Goal: Transaction & Acquisition: Purchase product/service

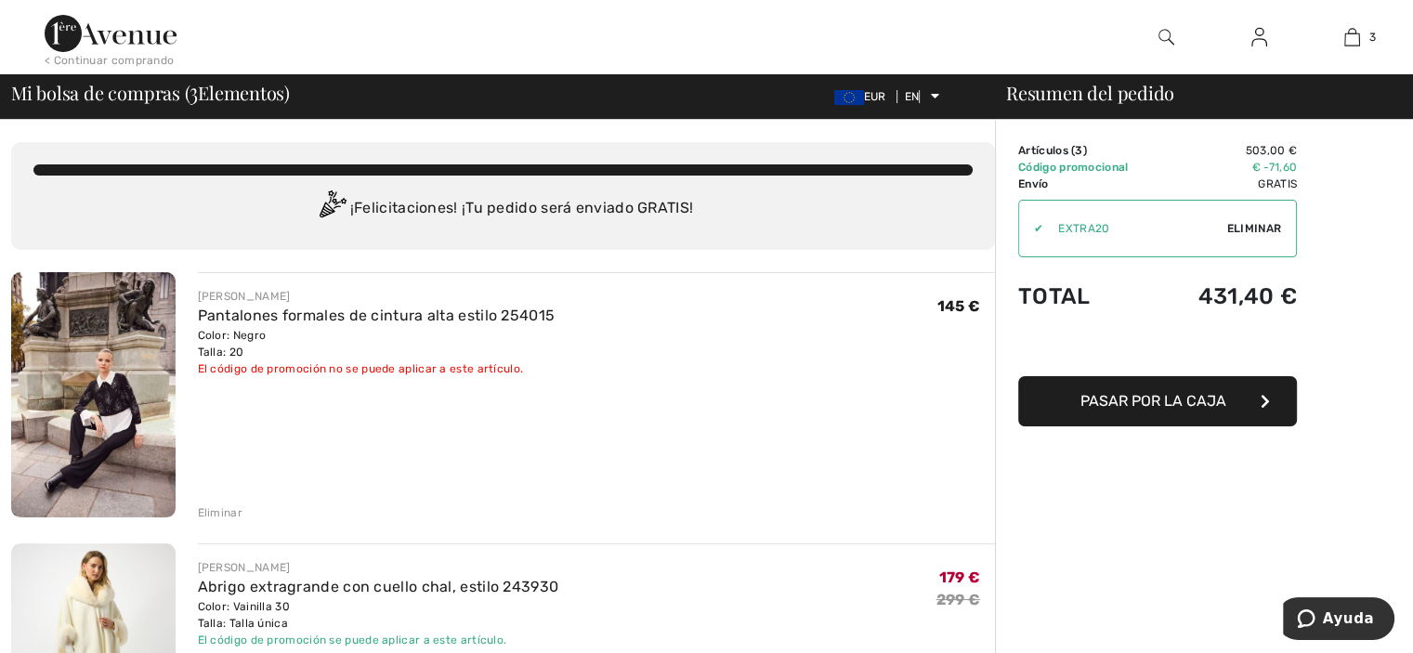
click at [222, 512] on font "Eliminar" at bounding box center [220, 512] width 45 height 13
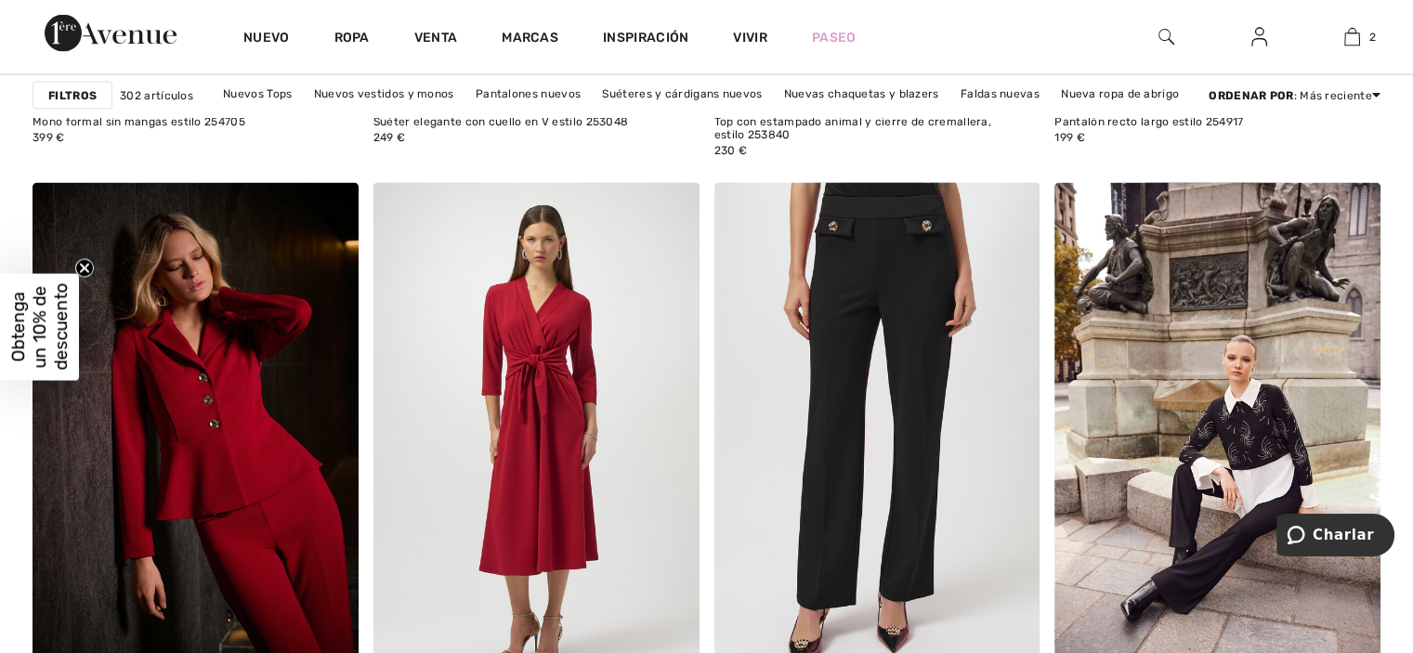
scroll to position [3940, 0]
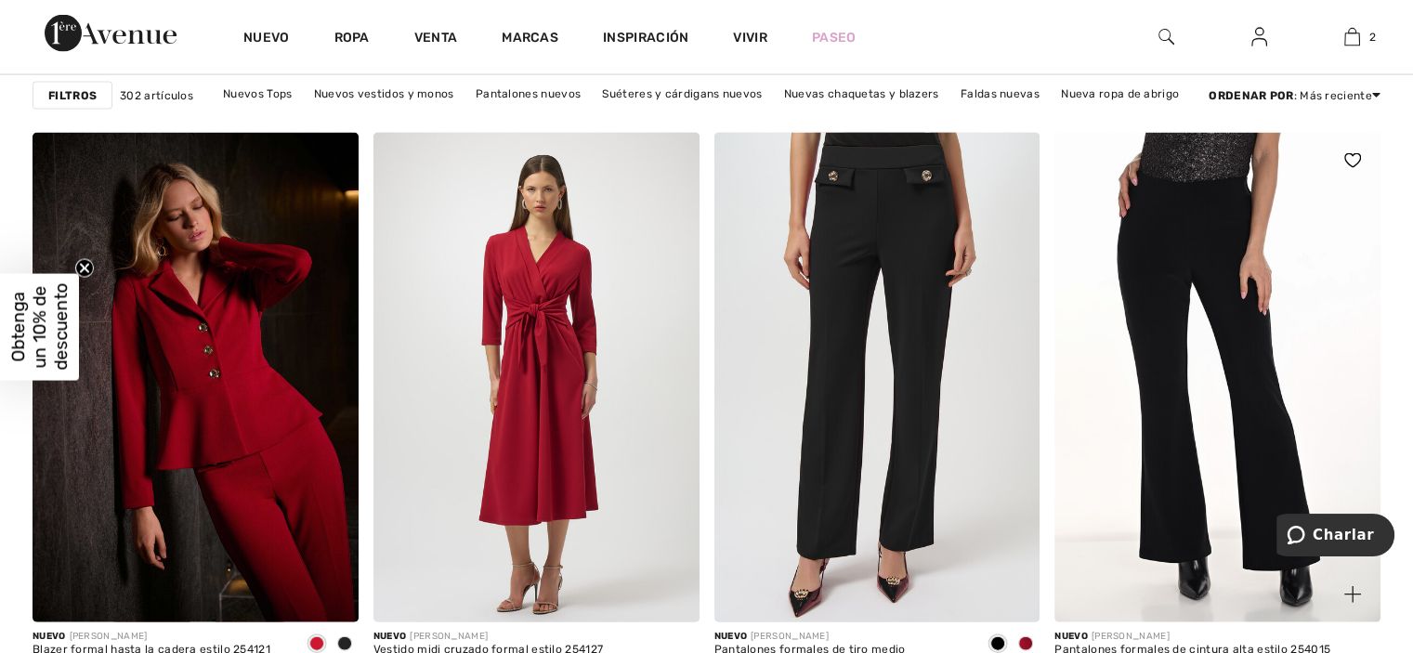
click at [1286, 434] on img at bounding box center [1218, 377] width 326 height 489
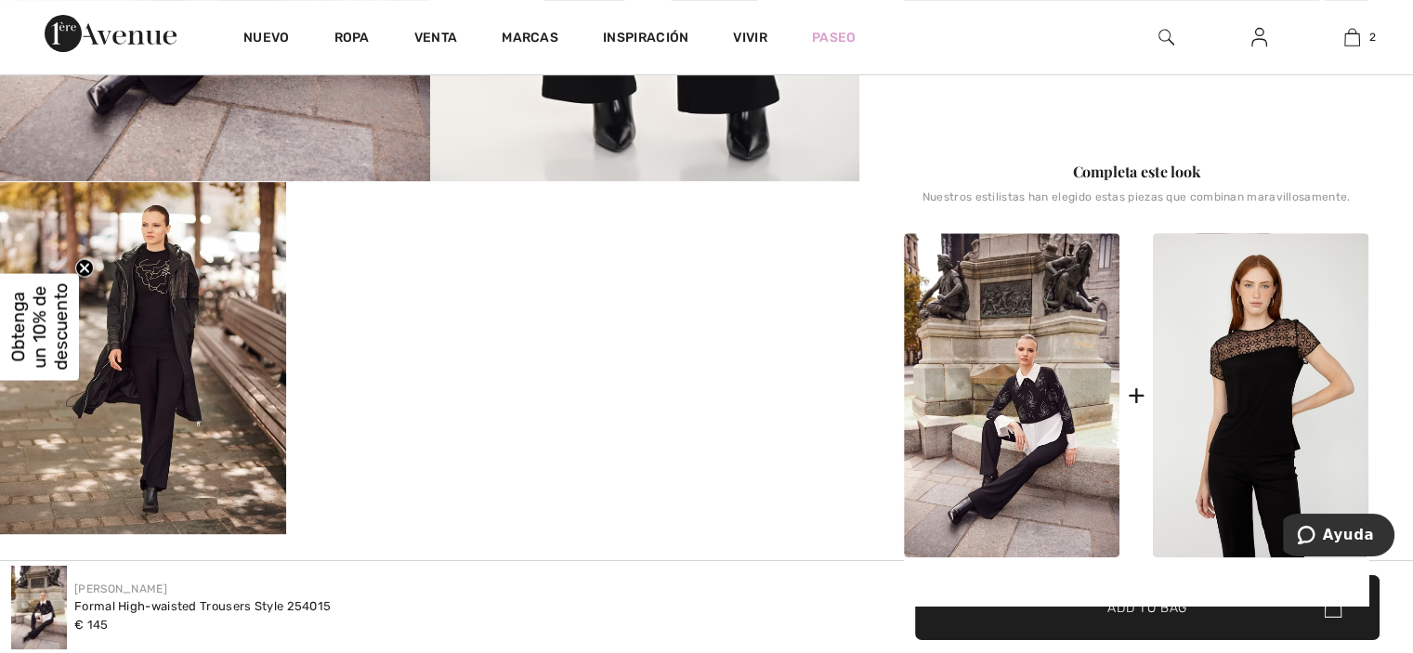
scroll to position [693, 0]
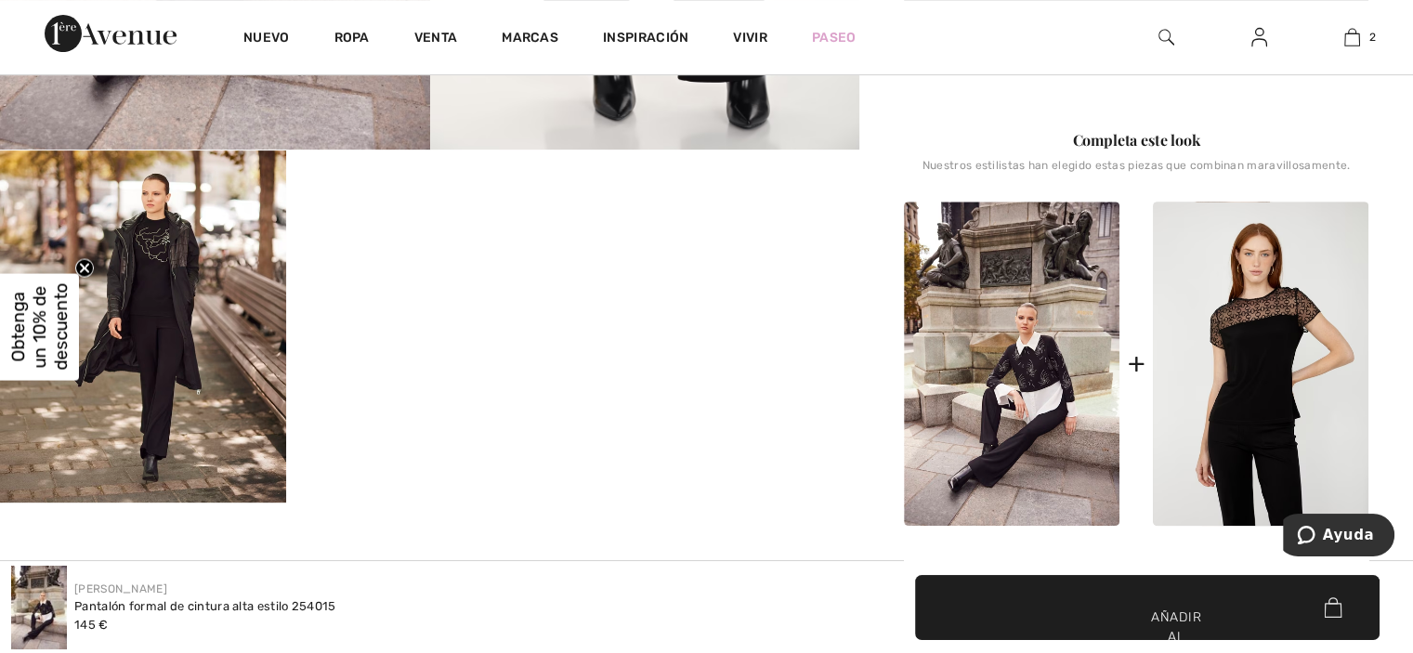
click at [962, 338] on img at bounding box center [1012, 364] width 216 height 324
click at [970, 342] on img at bounding box center [1012, 364] width 216 height 324
click at [1015, 376] on img at bounding box center [1012, 364] width 216 height 324
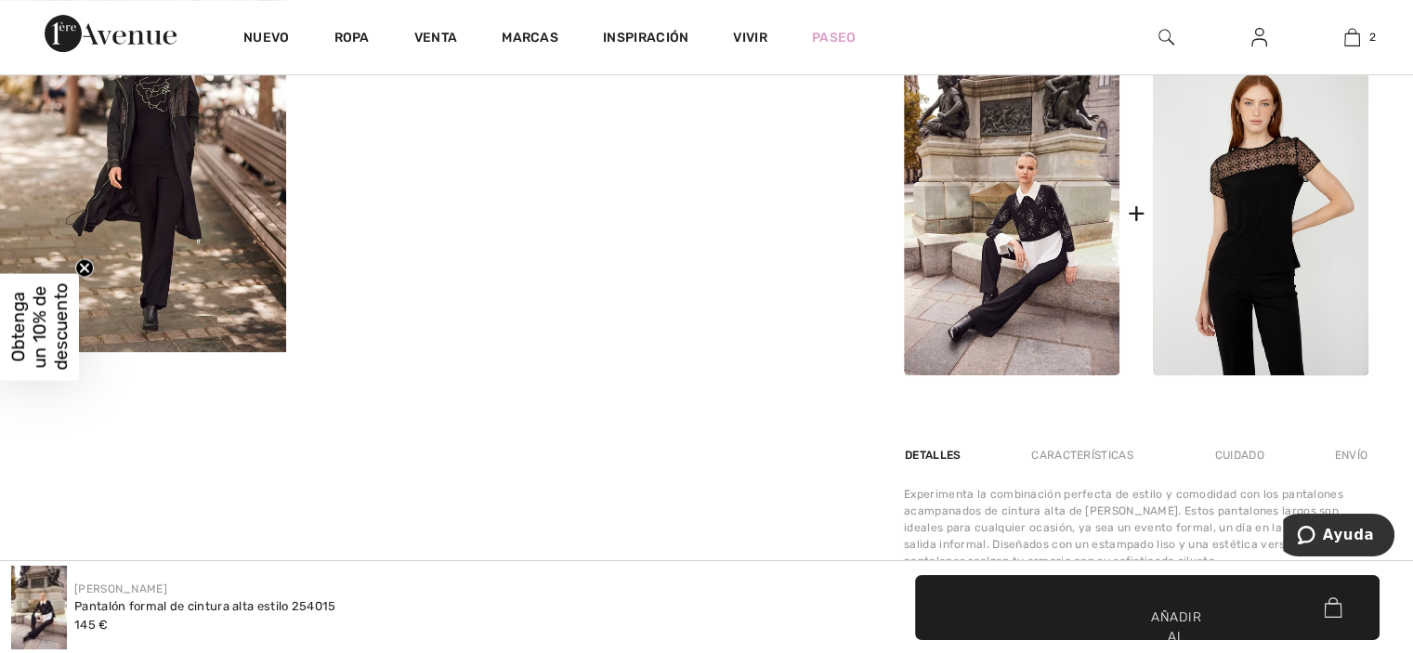
scroll to position [863, 0]
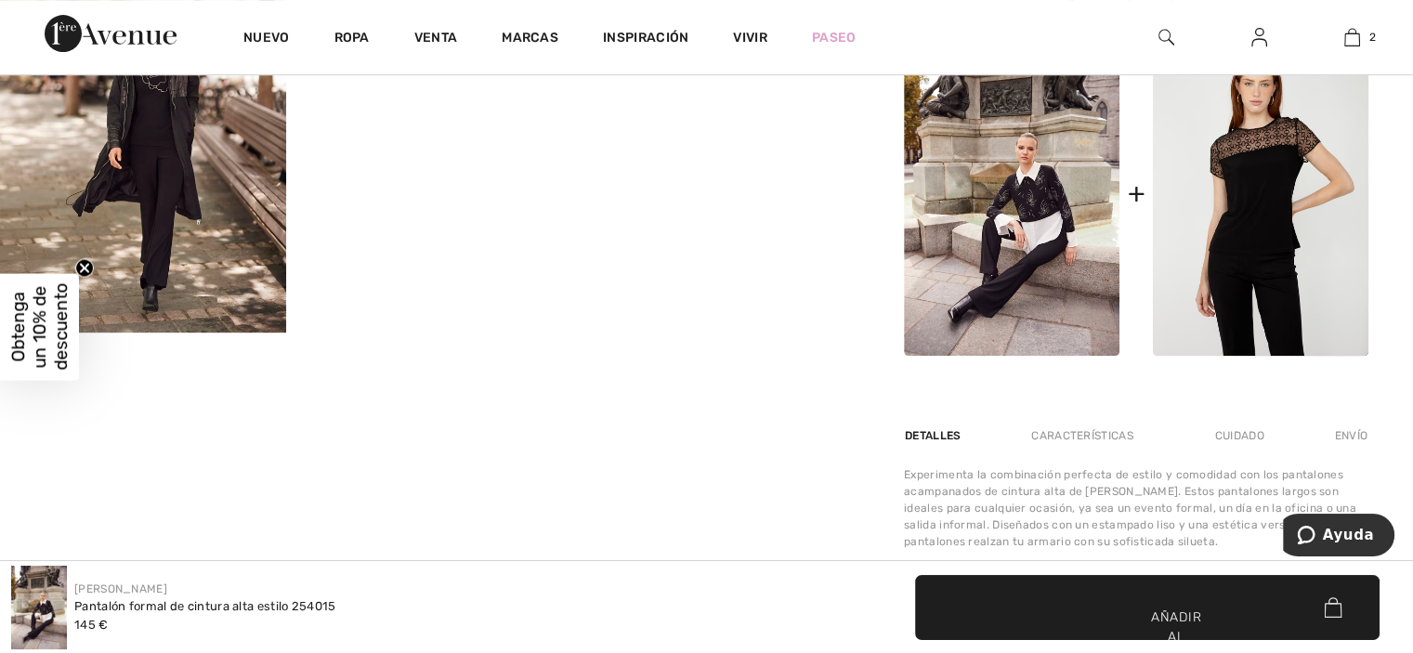
click at [1046, 223] on img at bounding box center [1012, 194] width 216 height 324
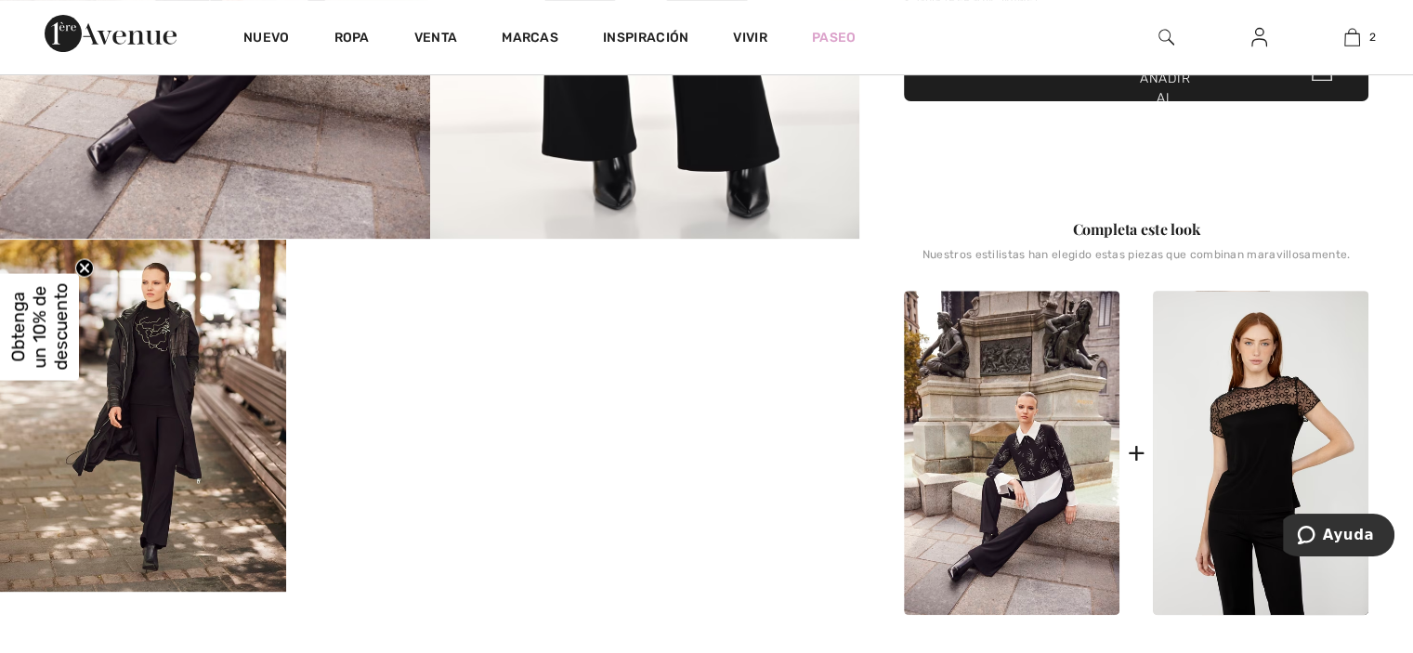
scroll to position [614, 0]
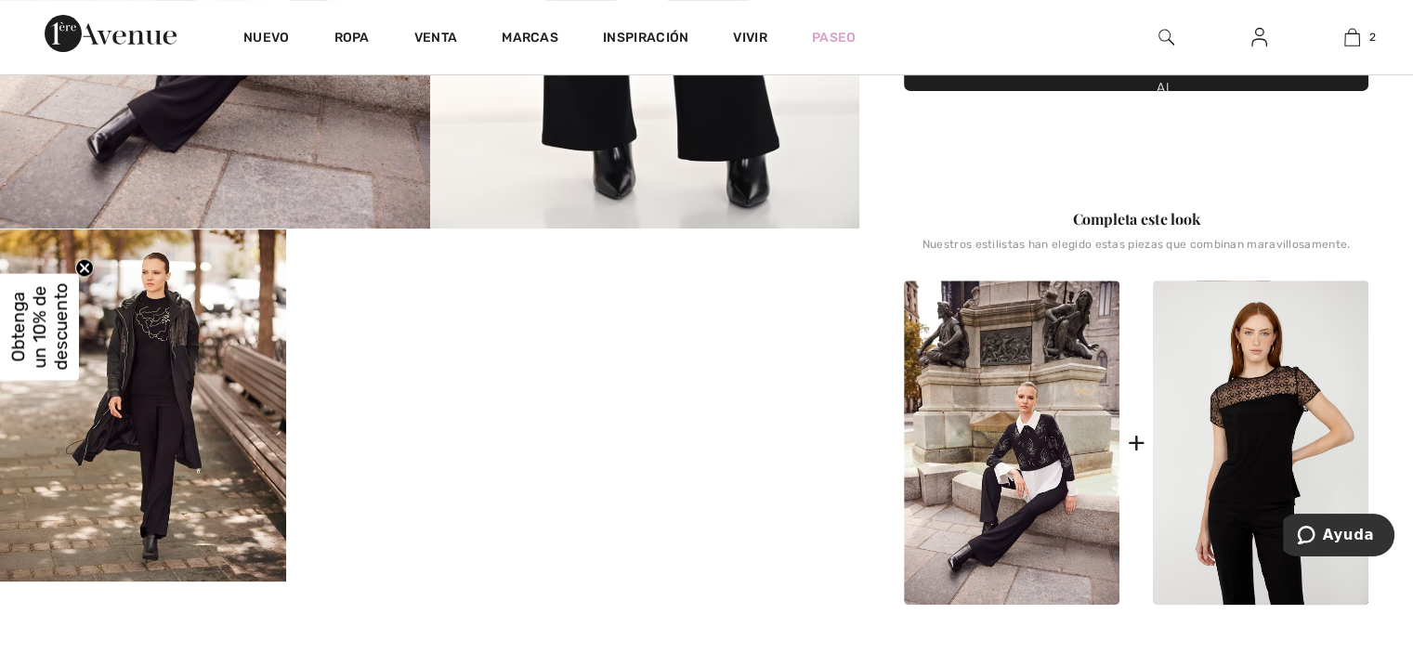
click at [962, 335] on img at bounding box center [1012, 443] width 216 height 324
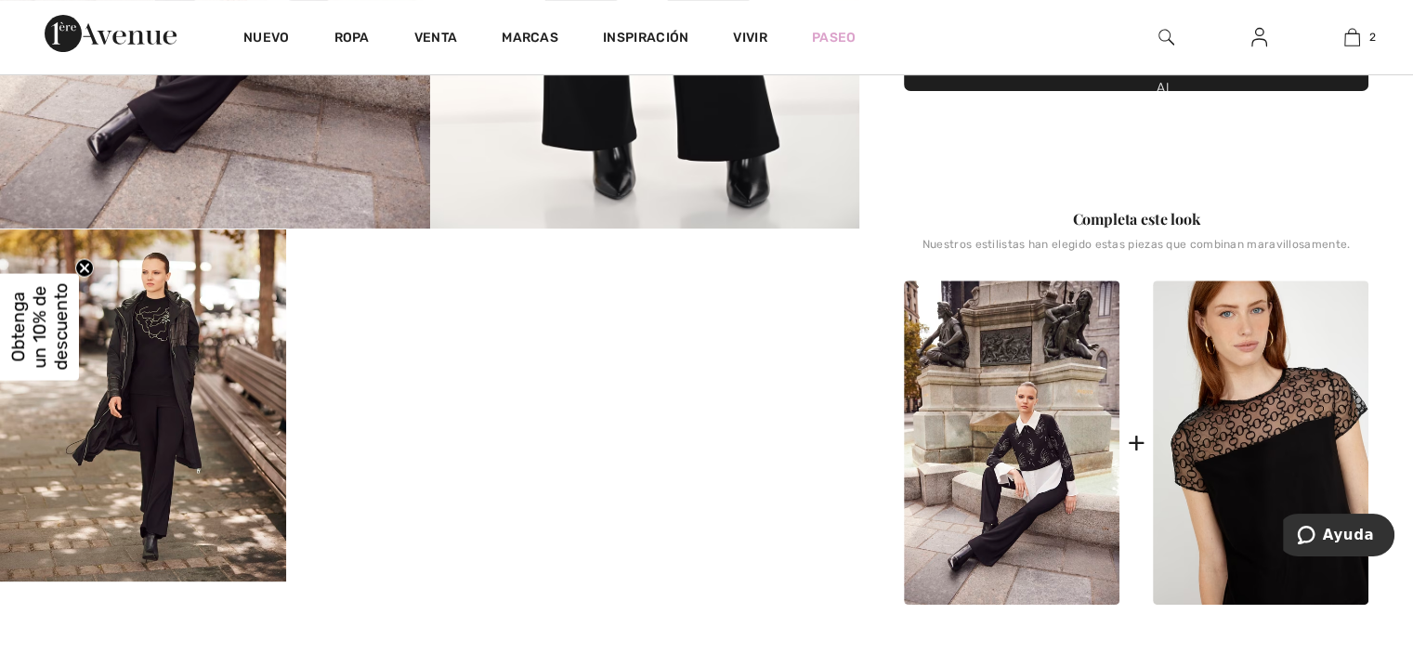
click at [1224, 414] on img at bounding box center [1261, 443] width 216 height 324
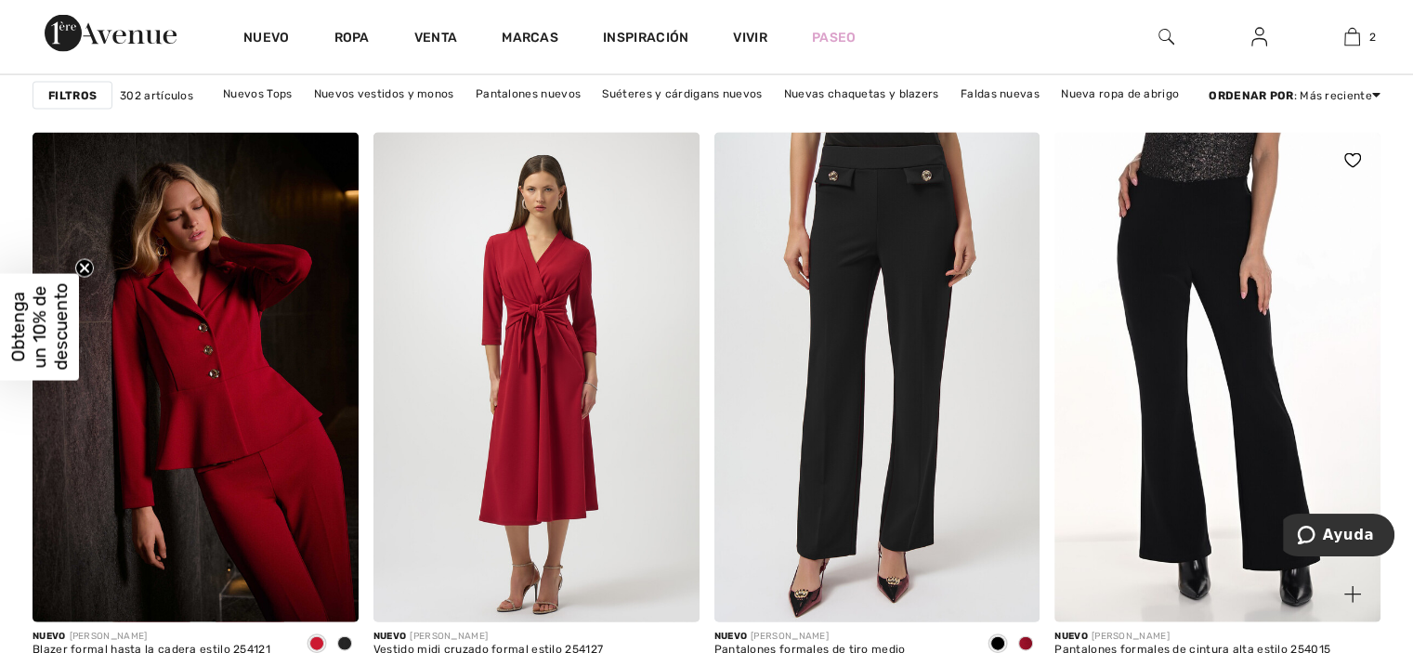
click at [1188, 378] on img at bounding box center [1218, 377] width 326 height 489
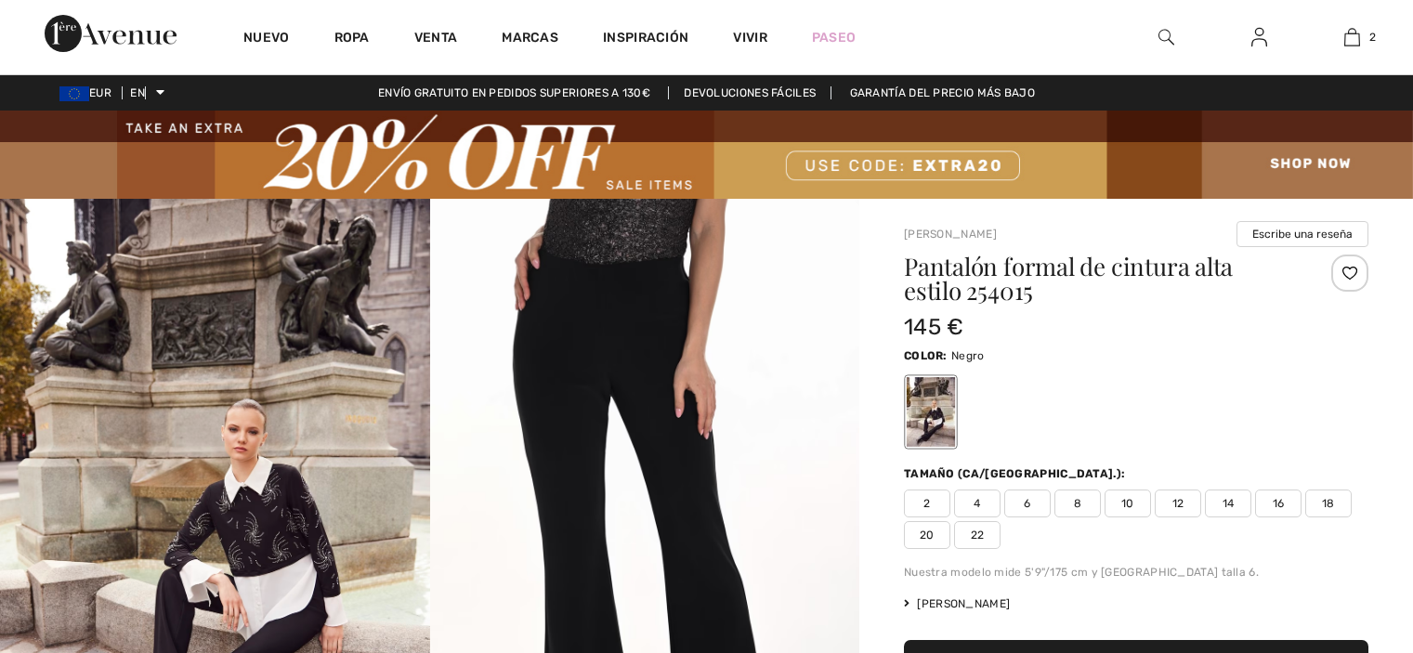
checkbox input "true"
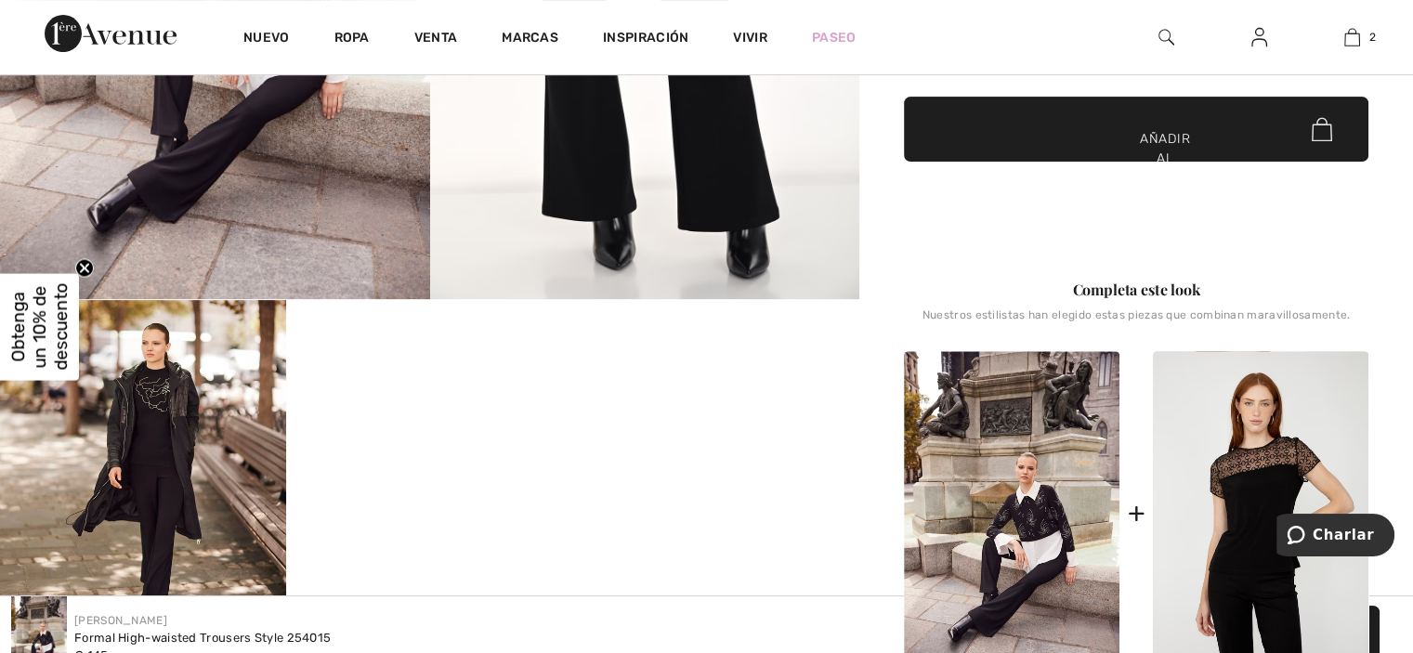
scroll to position [666, 0]
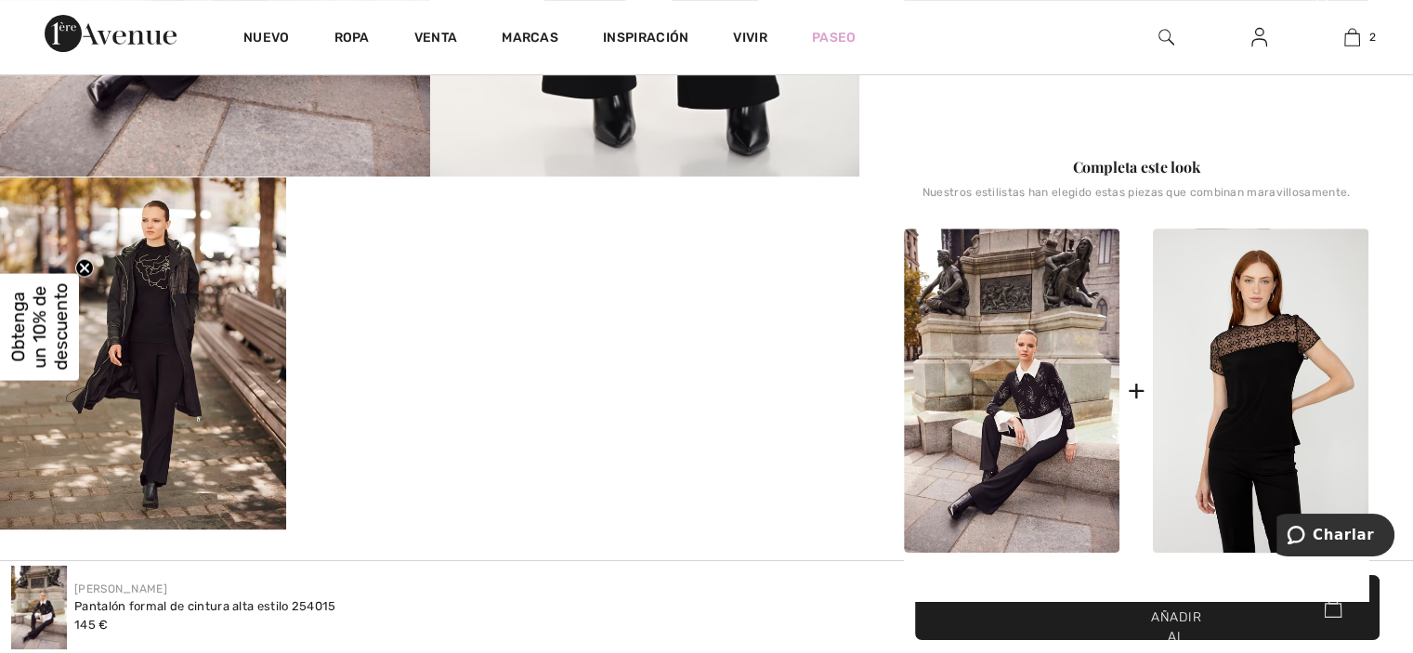
click at [1030, 374] on img at bounding box center [1012, 391] width 216 height 324
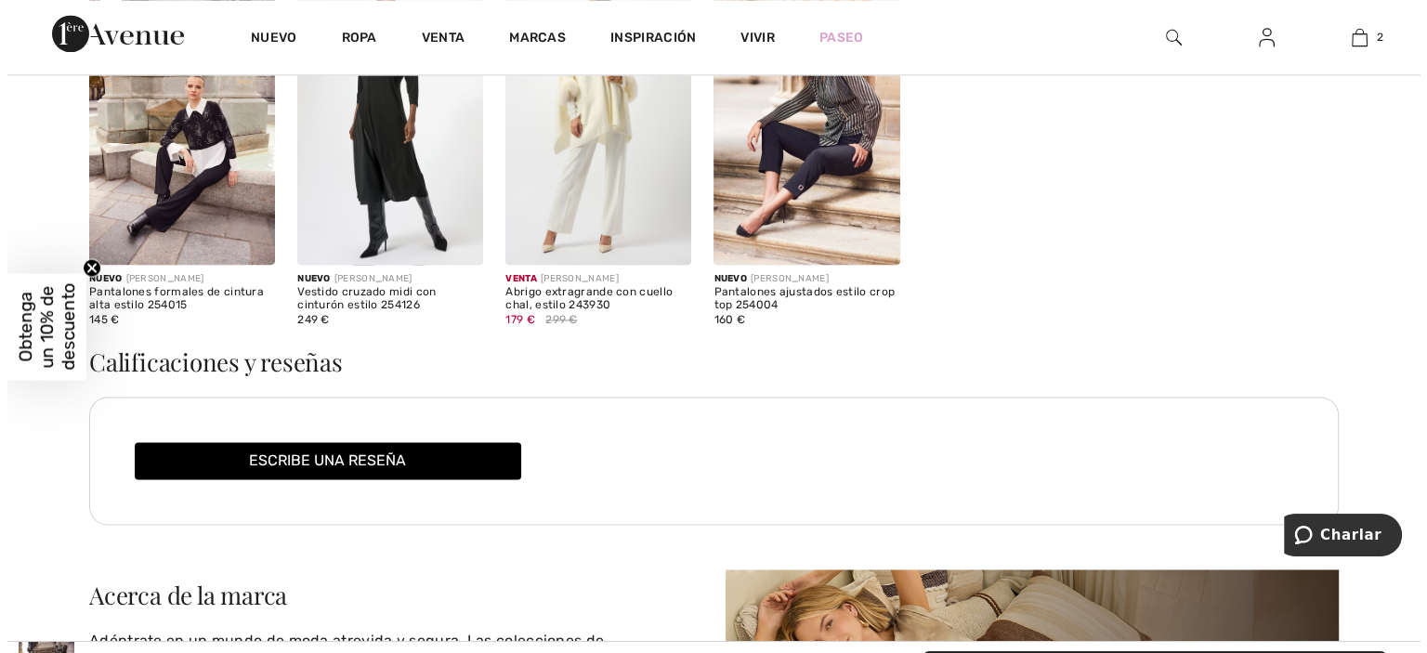
scroll to position [0, 0]
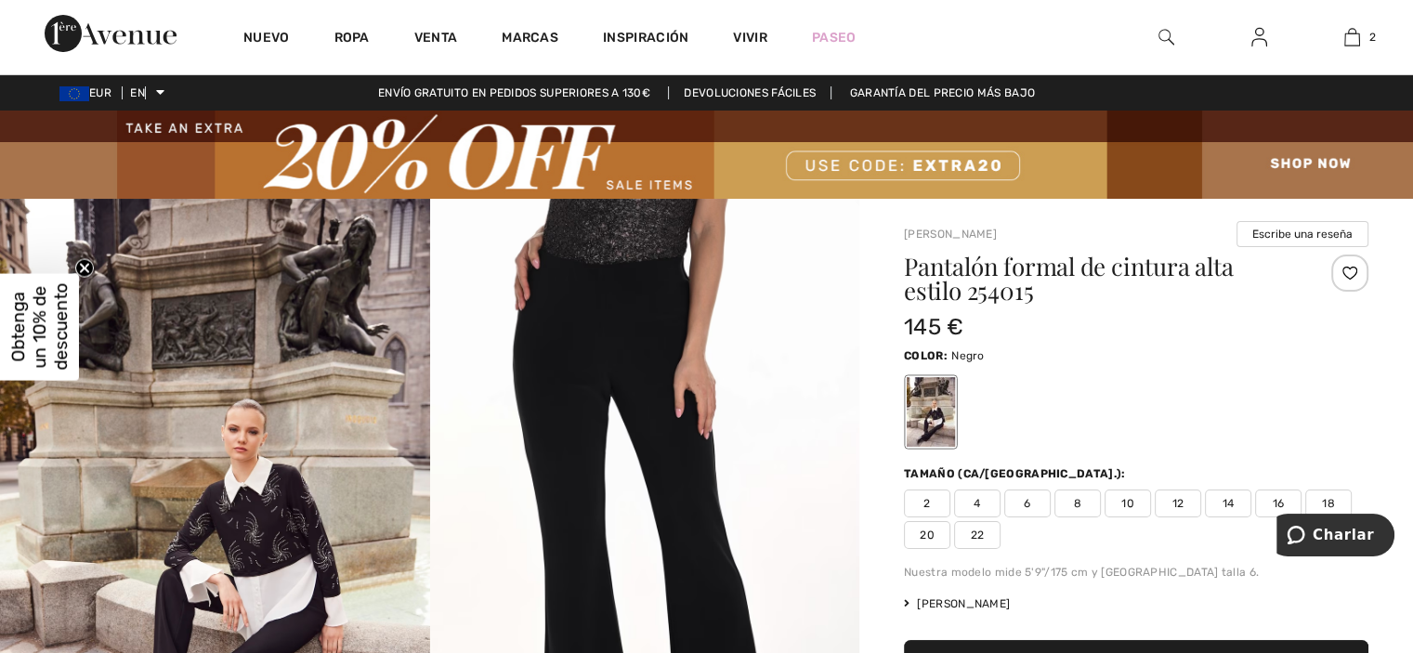
click at [260, 546] on img at bounding box center [215, 521] width 430 height 644
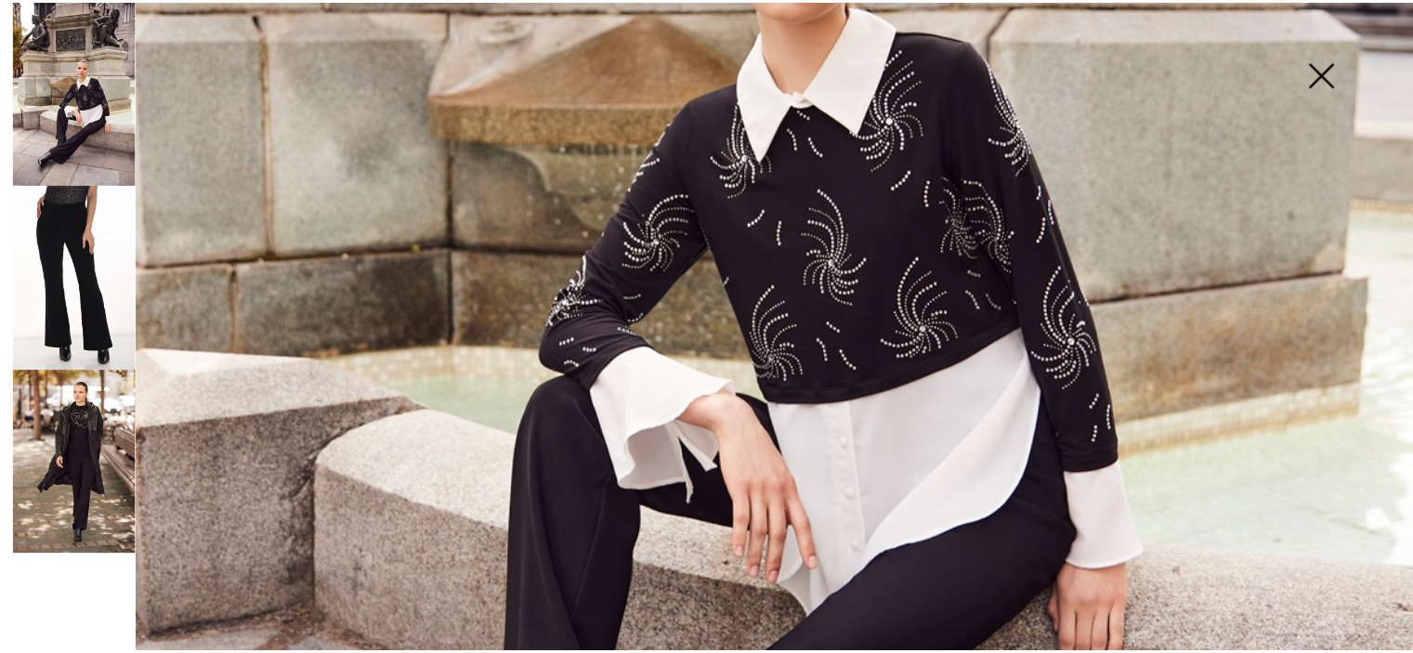
scroll to position [852, 0]
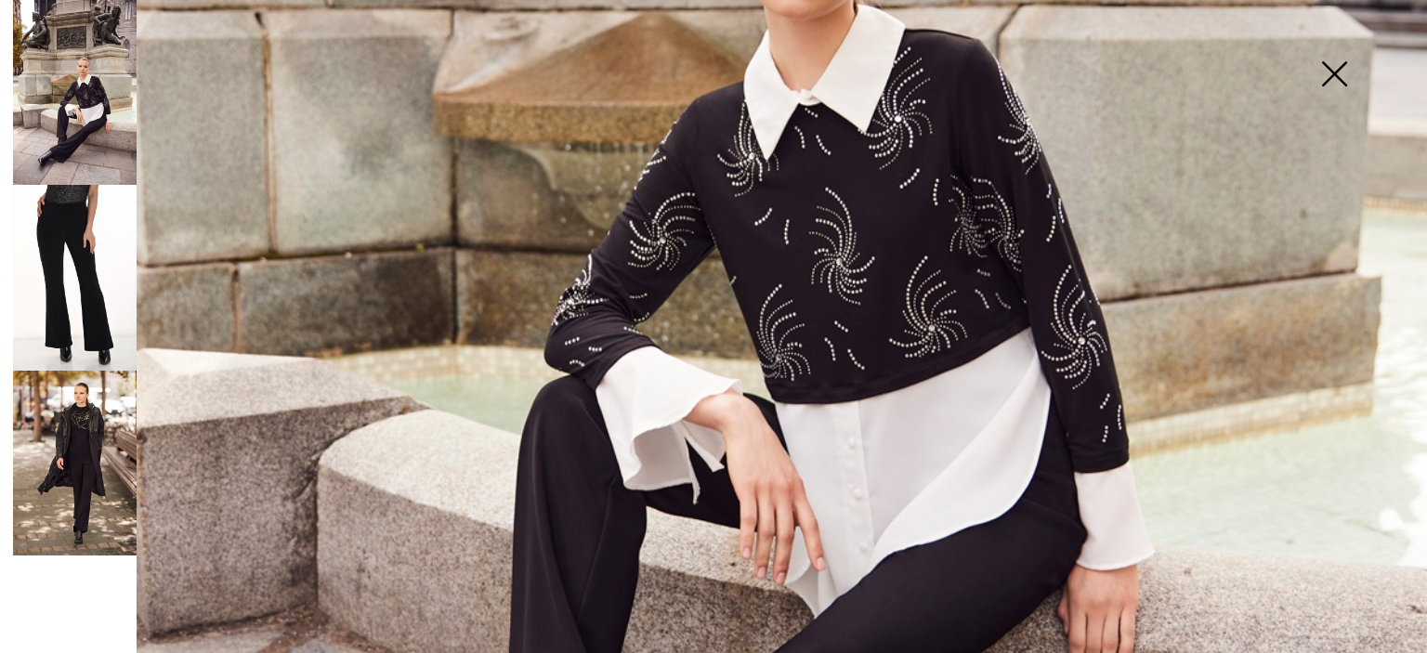
click at [858, 275] on img at bounding box center [713, 218] width 1427 height 2140
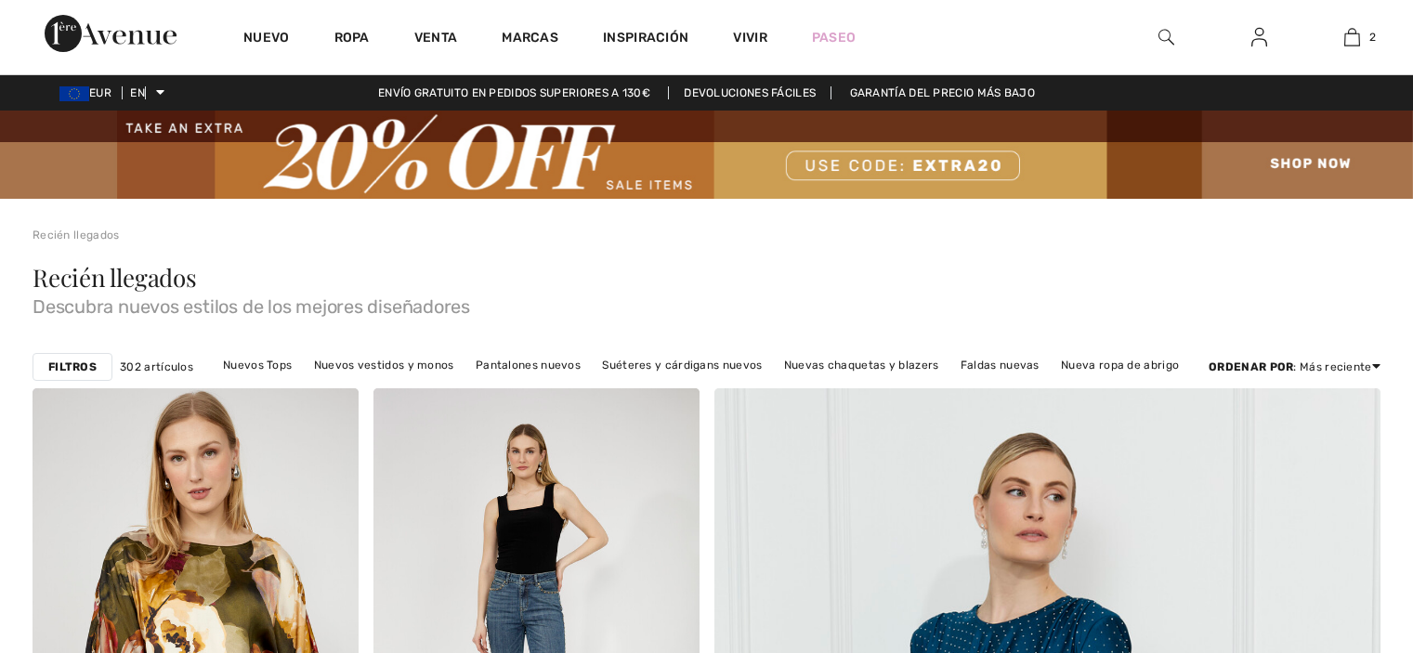
scroll to position [3940, 0]
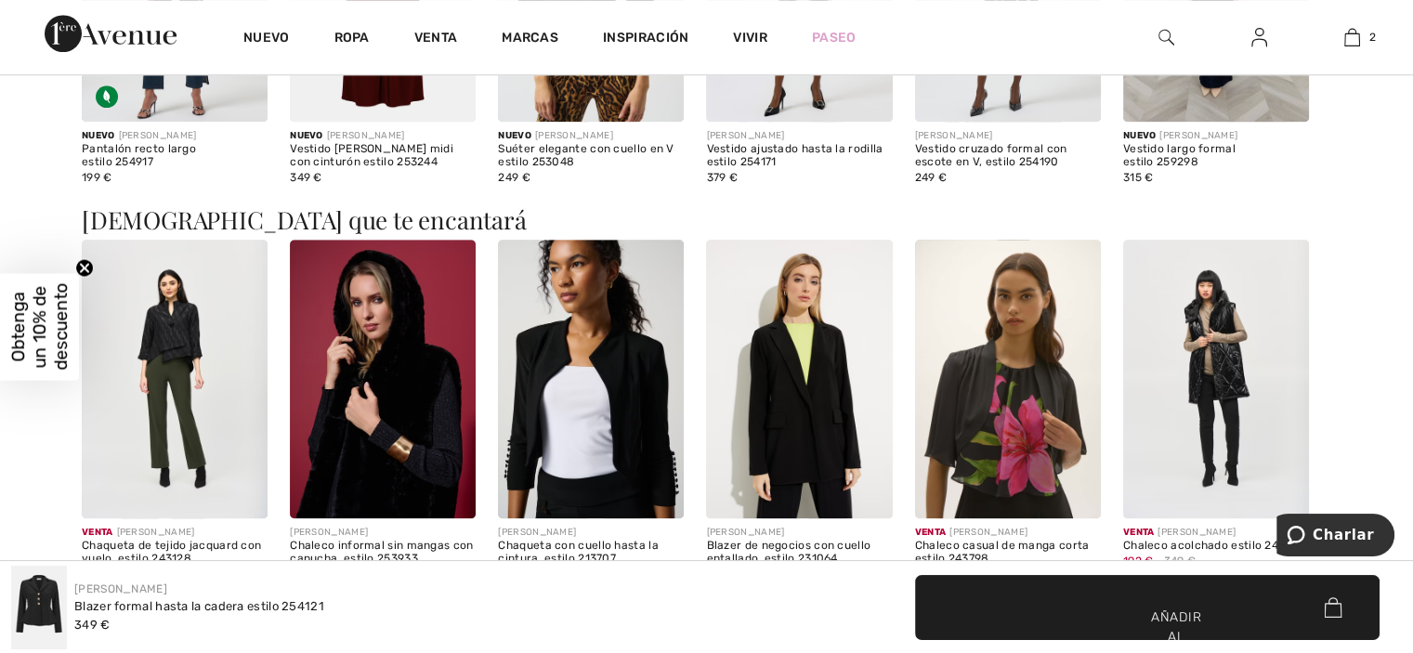
scroll to position [1958, 0]
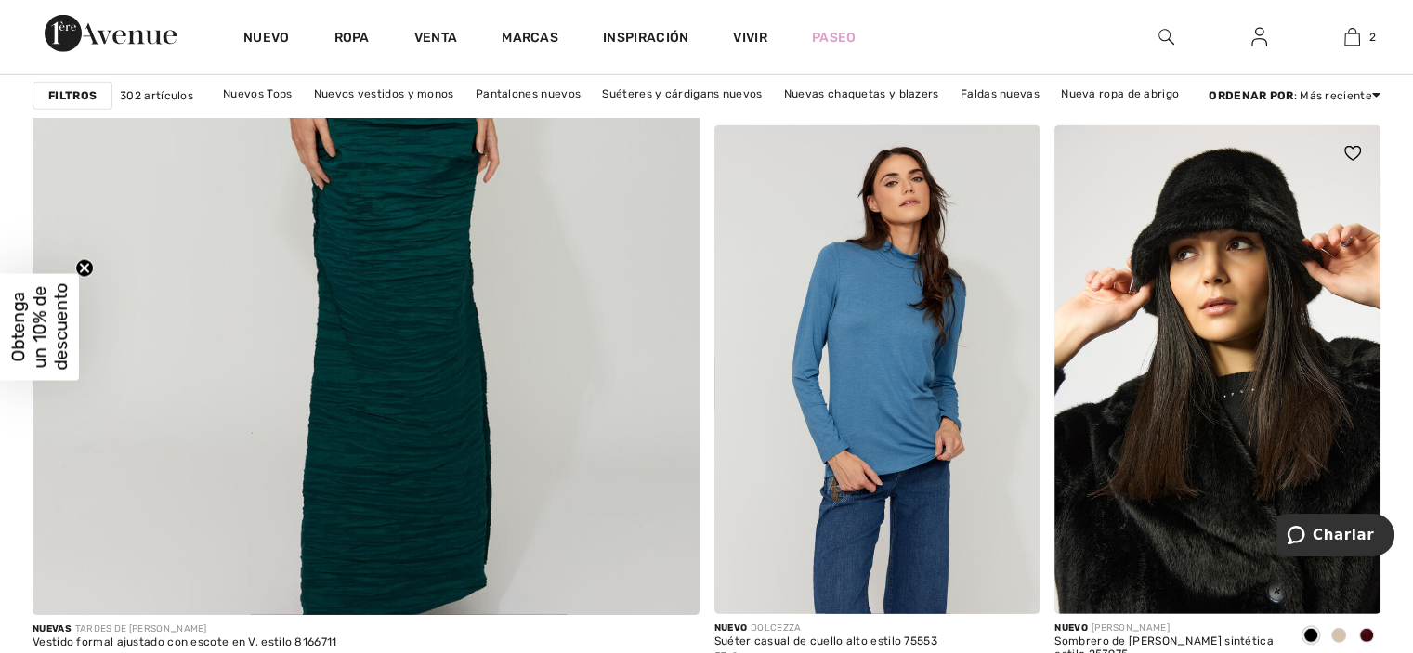
scroll to position [5376, 0]
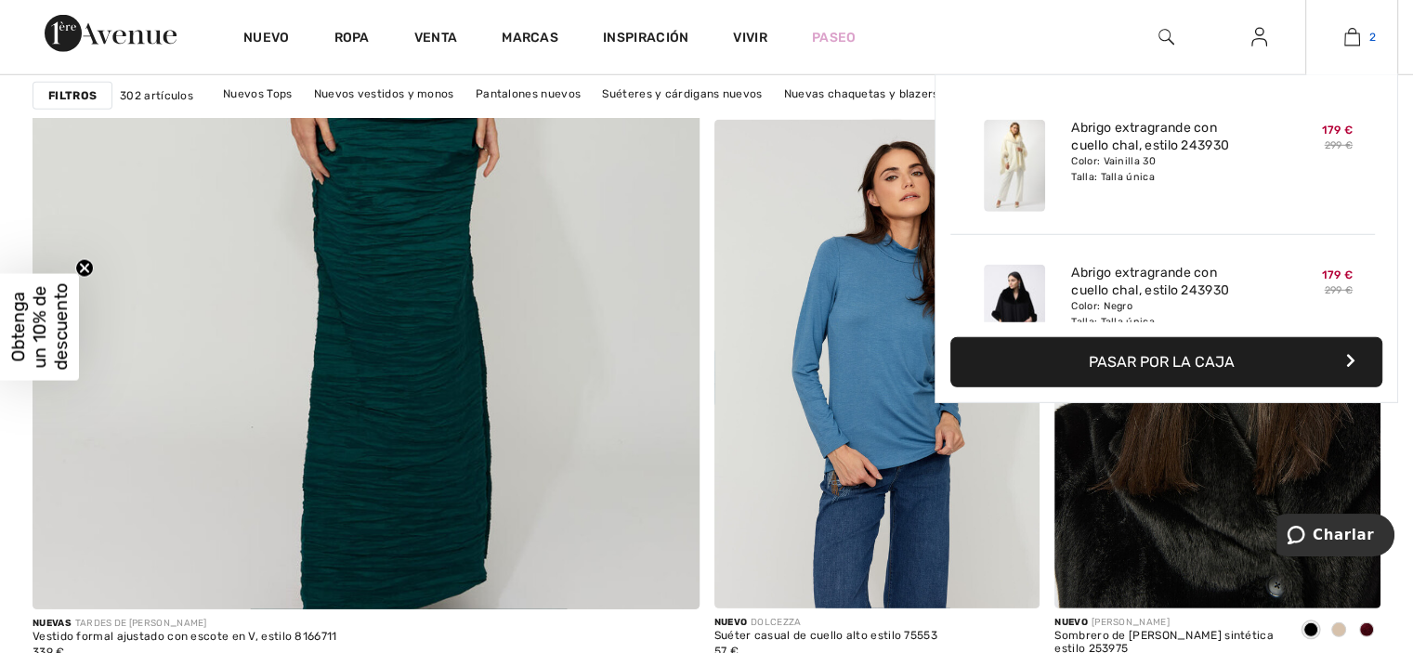
click at [1349, 40] on img at bounding box center [1353, 37] width 16 height 22
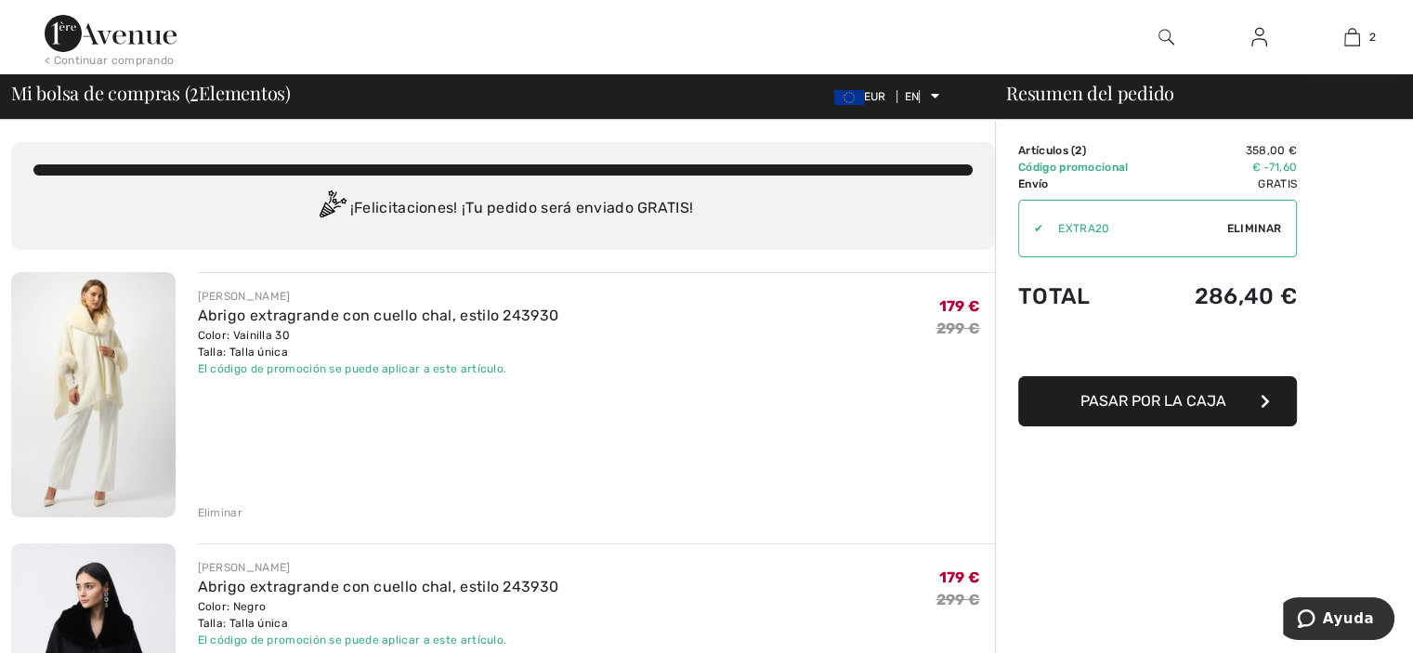
click at [100, 337] on img at bounding box center [93, 394] width 164 height 245
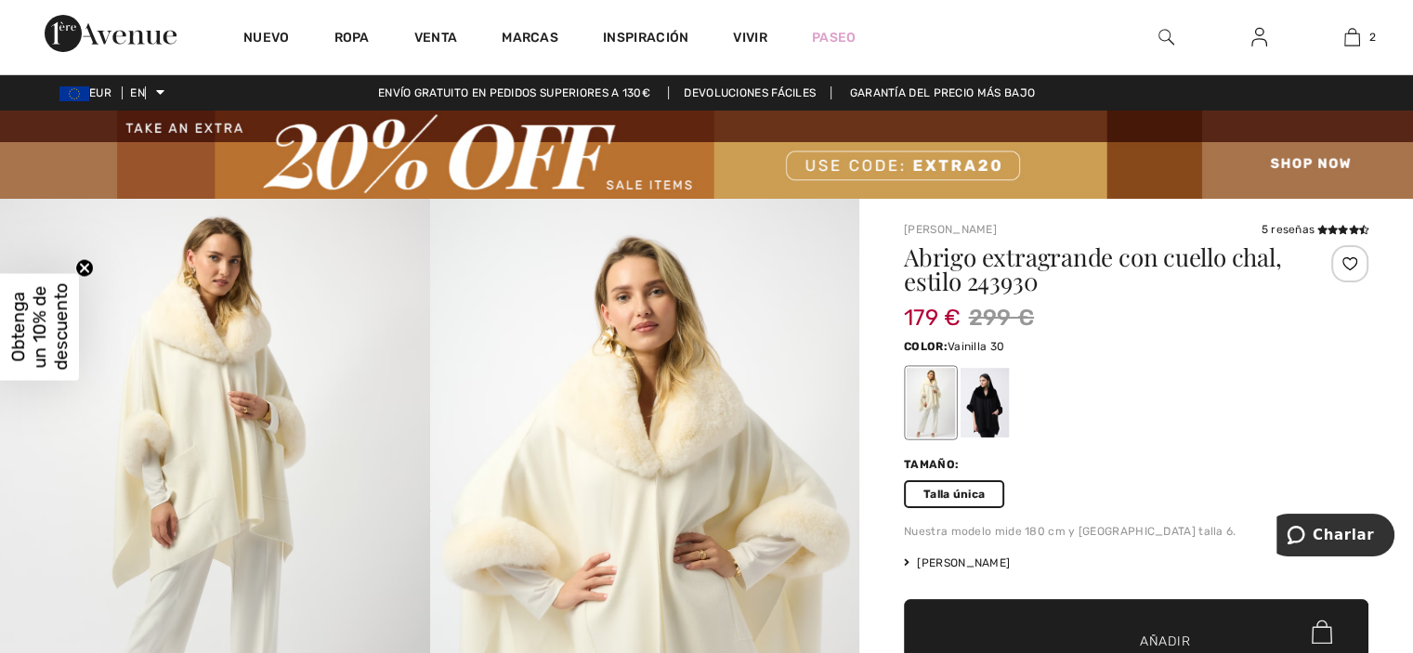
click at [245, 396] on img at bounding box center [215, 521] width 430 height 644
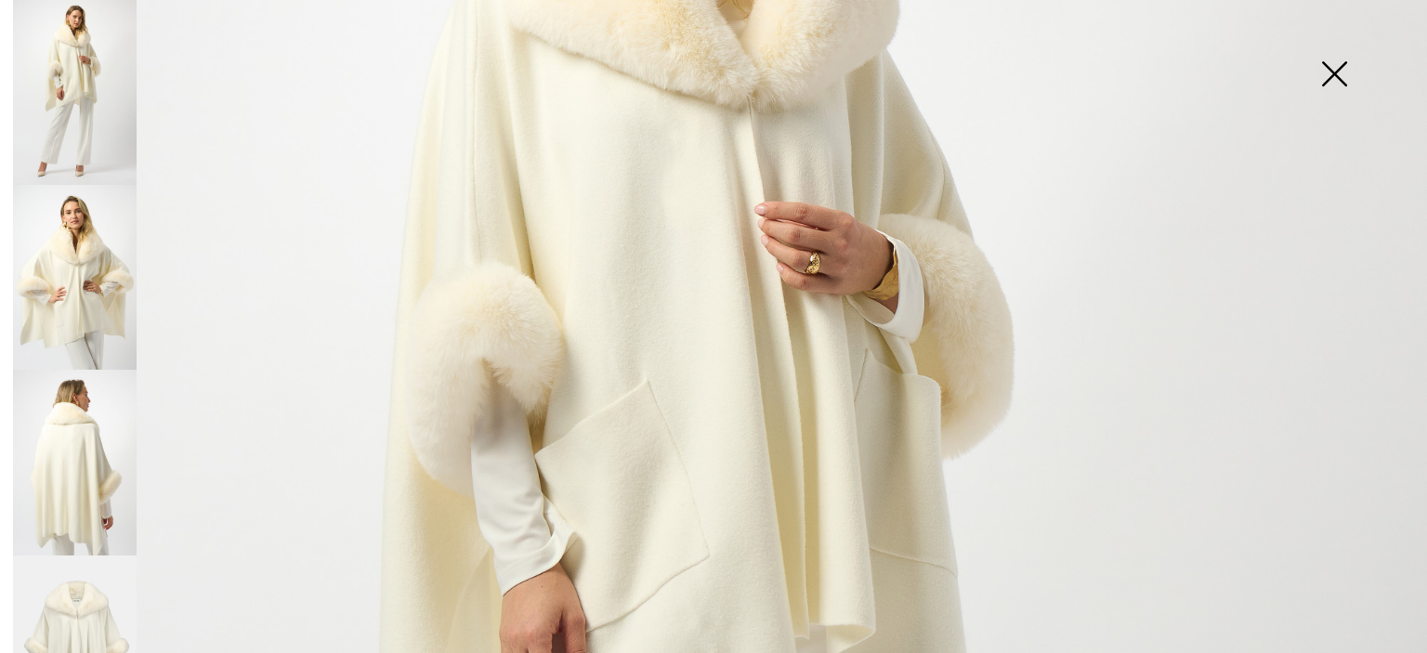
scroll to position [457, 0]
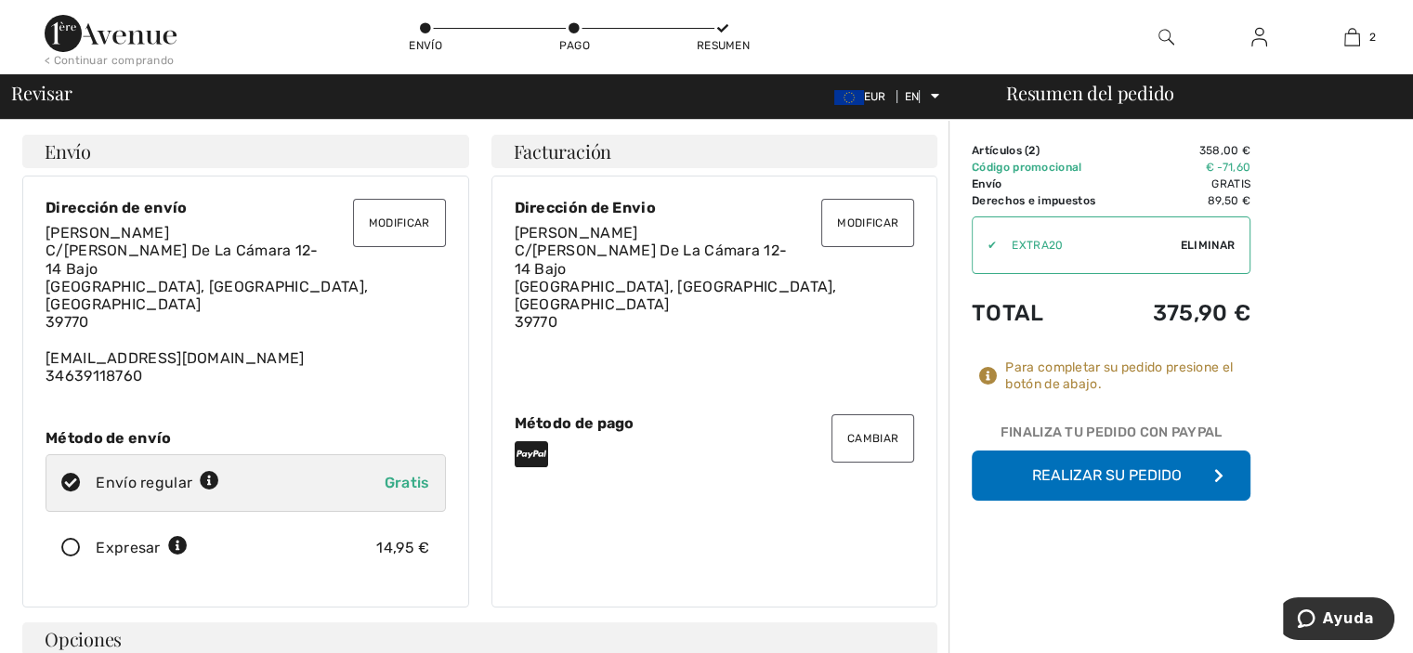
click at [1096, 480] on font "Realizar su pedido" at bounding box center [1107, 475] width 150 height 18
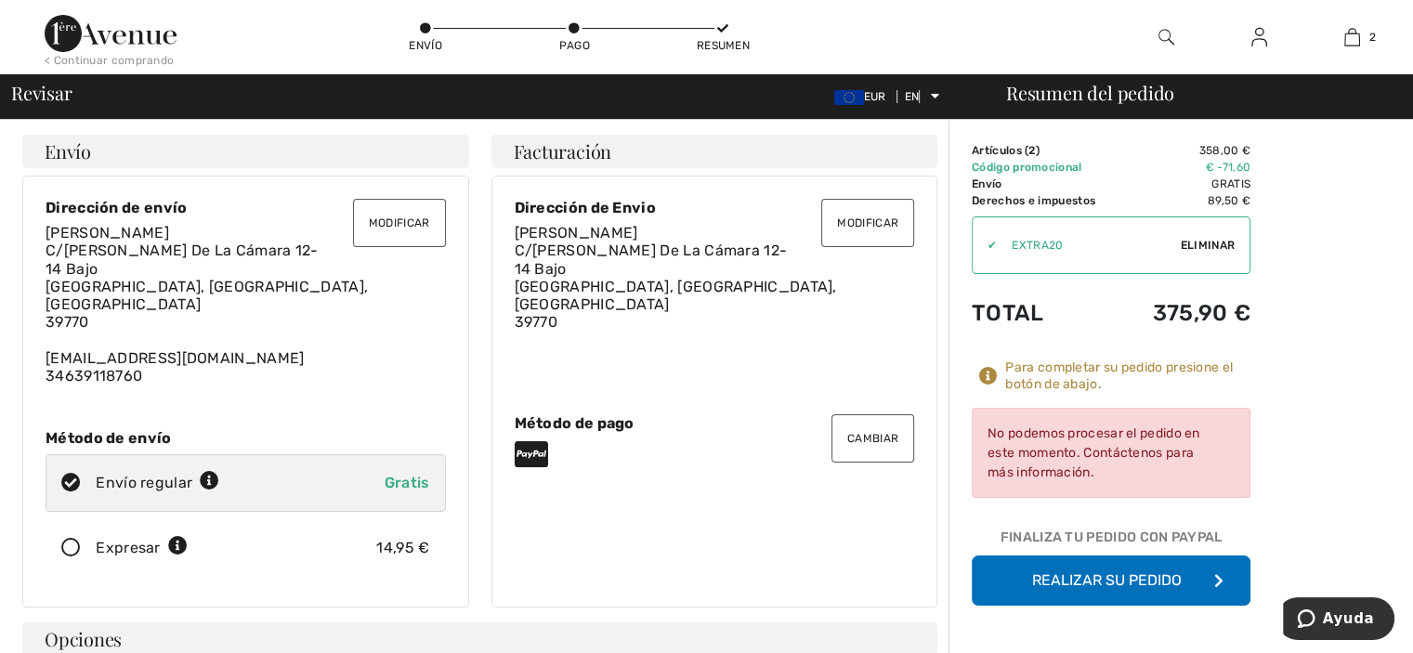
click at [1100, 573] on font "Realizar su pedido" at bounding box center [1107, 580] width 150 height 18
click at [1034, 580] on font "Realizar su pedido" at bounding box center [1107, 580] width 150 height 18
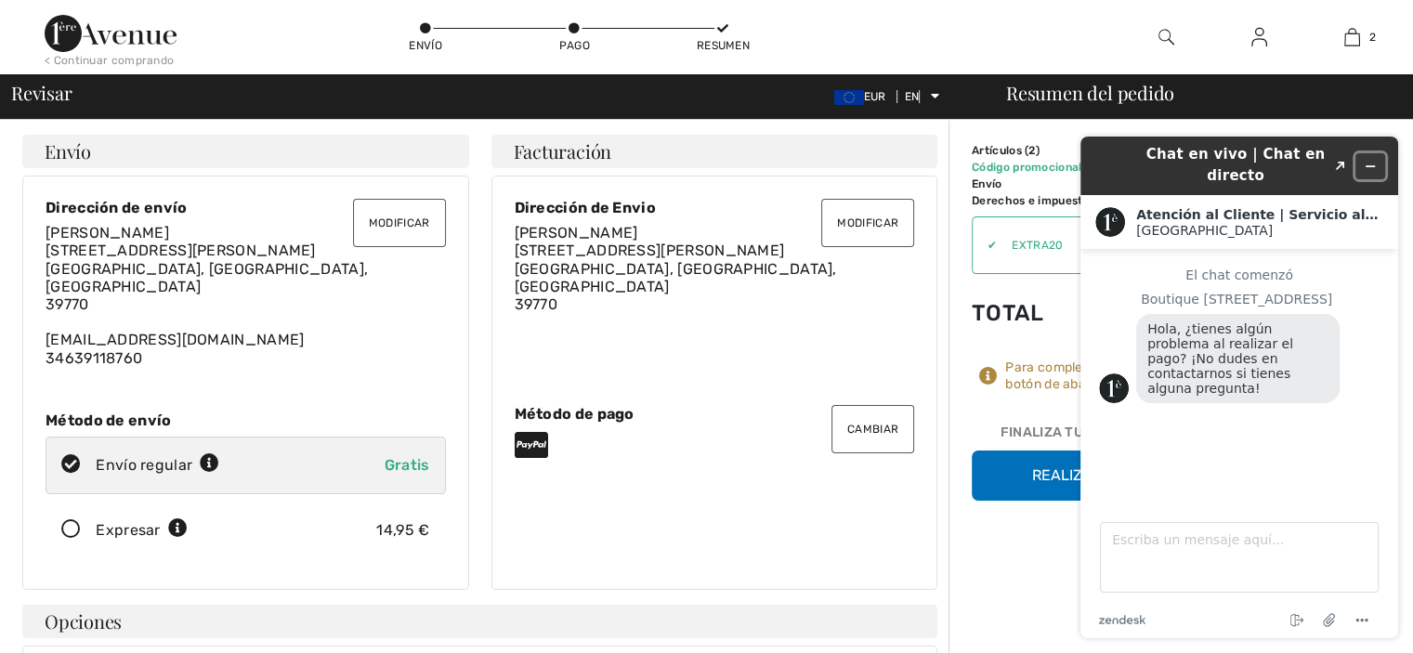
click at [1374, 168] on icon "Minimizar widget" at bounding box center [1370, 166] width 13 height 13
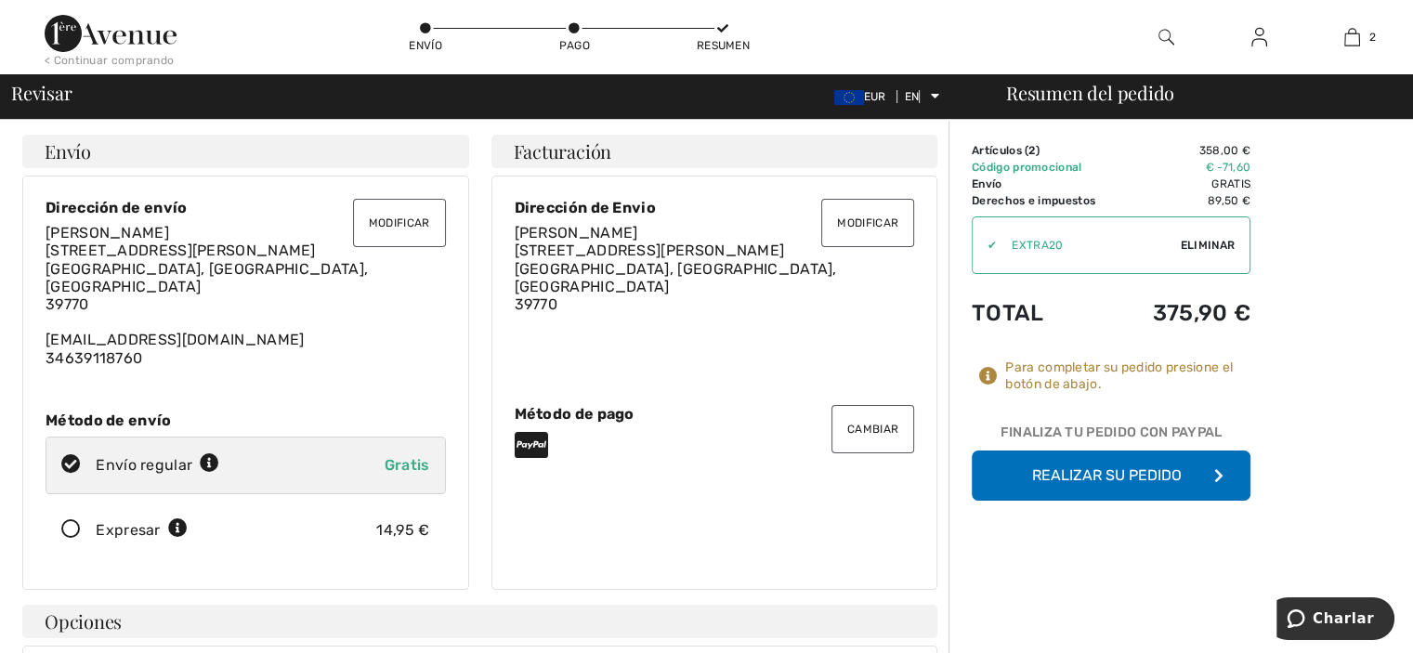
click at [1071, 472] on font "Realizar su pedido" at bounding box center [1107, 475] width 150 height 18
